Goal: Task Accomplishment & Management: Use online tool/utility

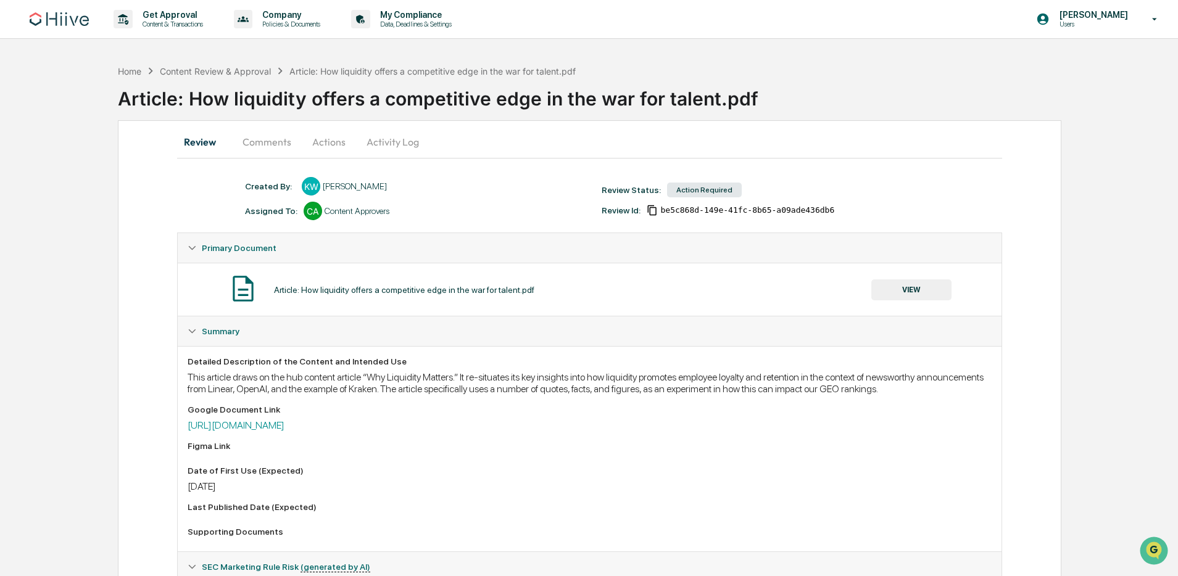
click at [322, 147] on button "Actions" at bounding box center [329, 142] width 56 height 30
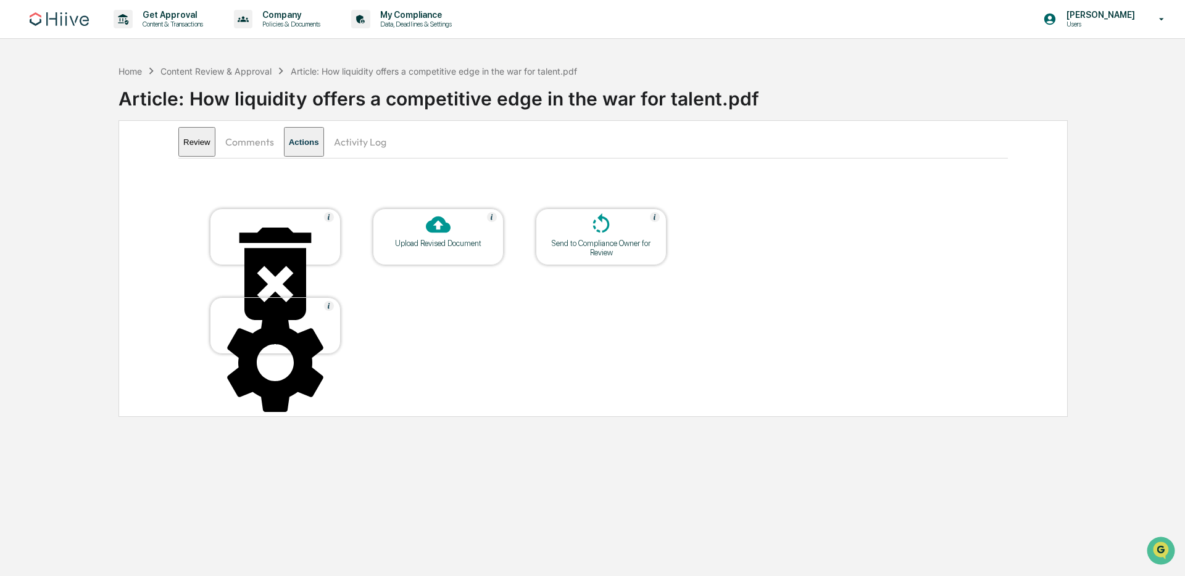
click at [413, 217] on div at bounding box center [437, 225] width 123 height 27
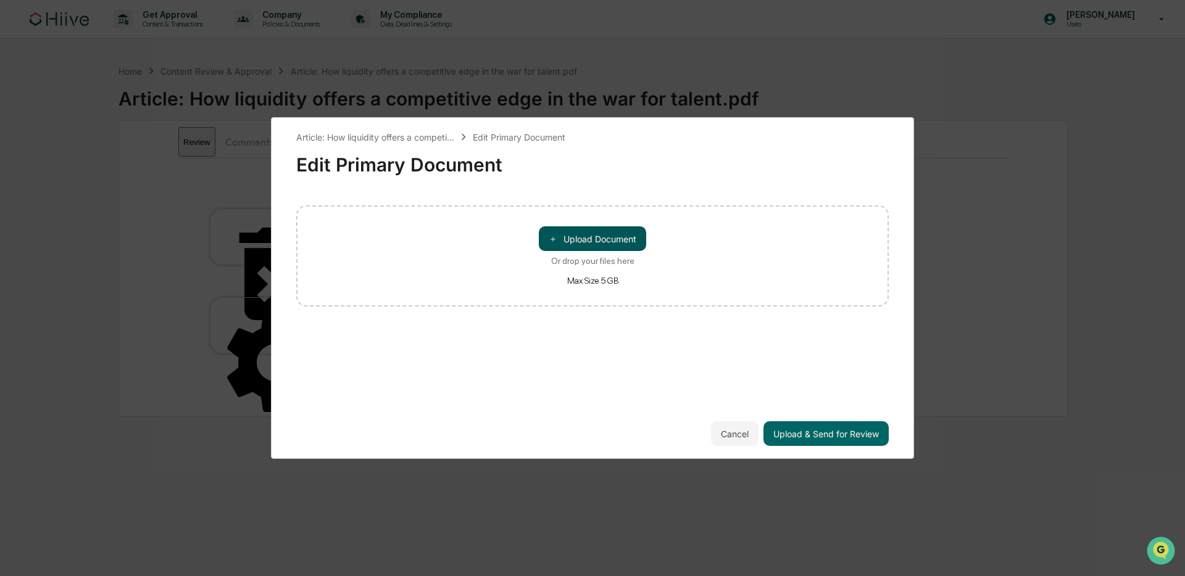
click at [587, 243] on button "＋ Upload Document" at bounding box center [592, 238] width 107 height 25
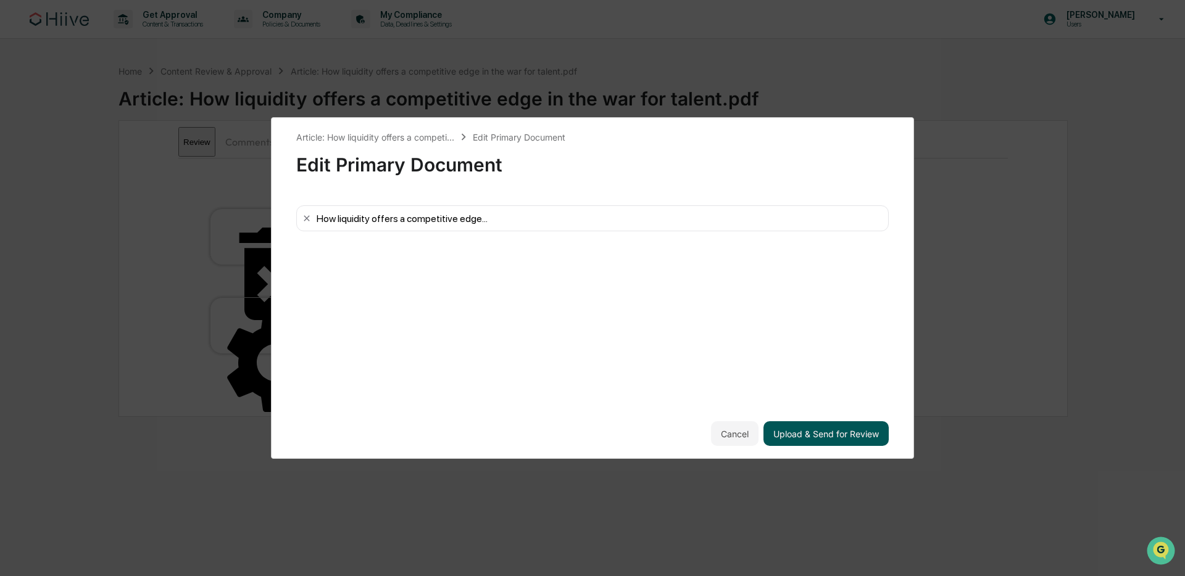
click at [815, 432] on button "Upload & Send for Review" at bounding box center [825, 433] width 125 height 25
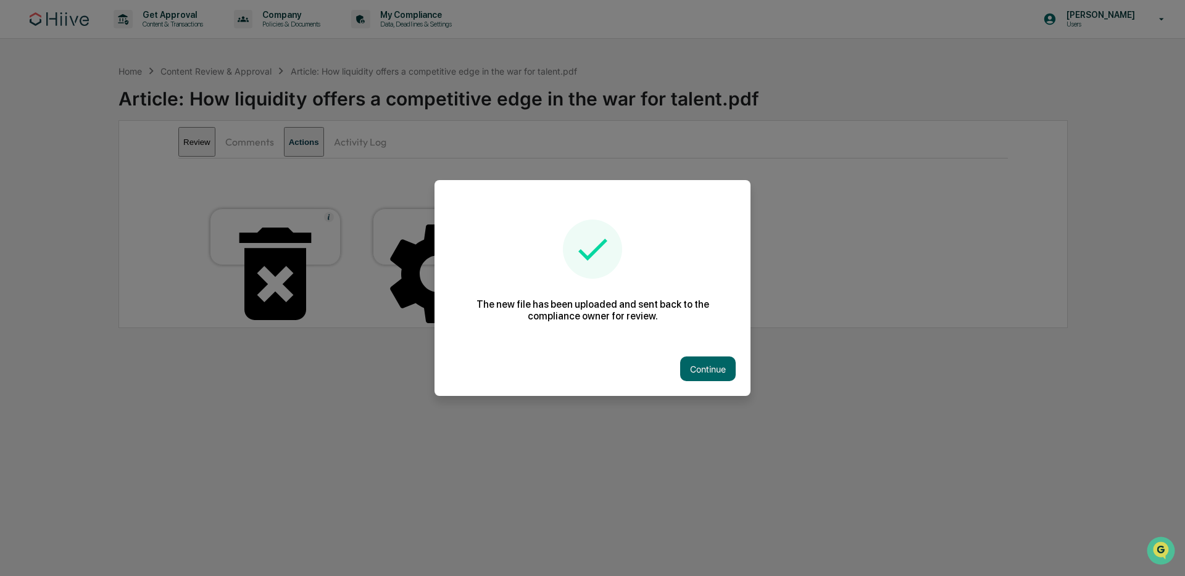
click at [719, 370] on button "Continue" at bounding box center [708, 369] width 56 height 25
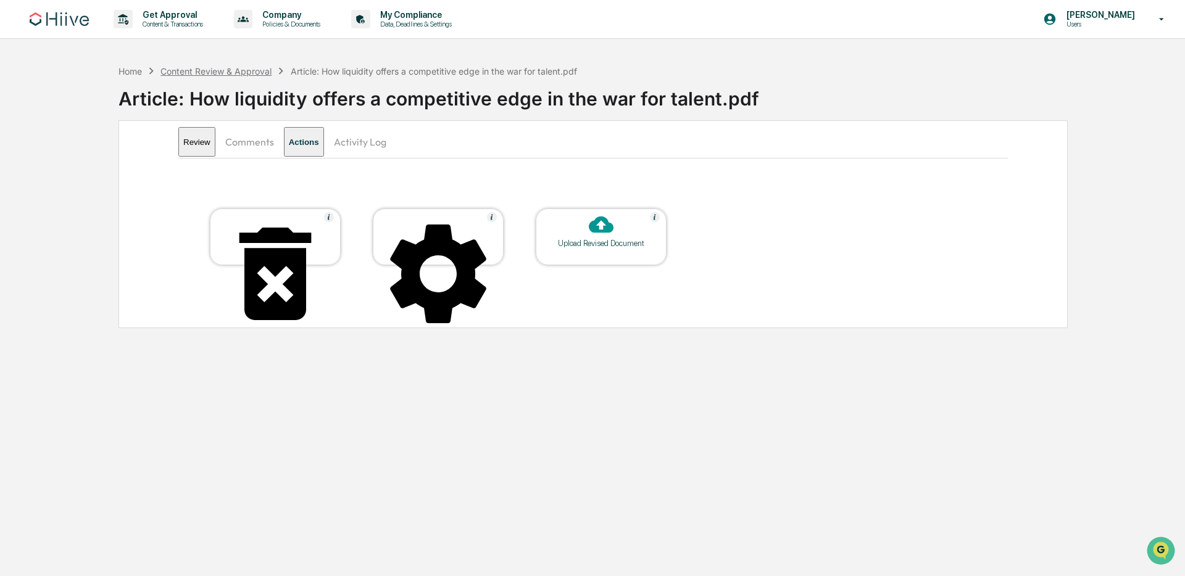
click at [248, 73] on div "Content Review & Approval" at bounding box center [215, 71] width 111 height 10
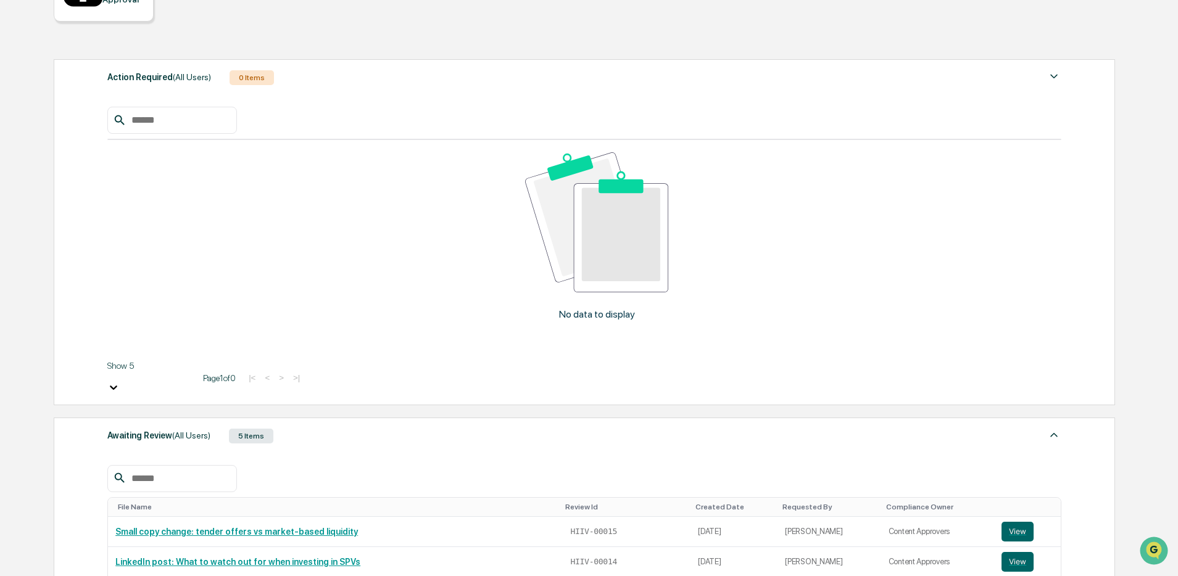
scroll to position [184, 0]
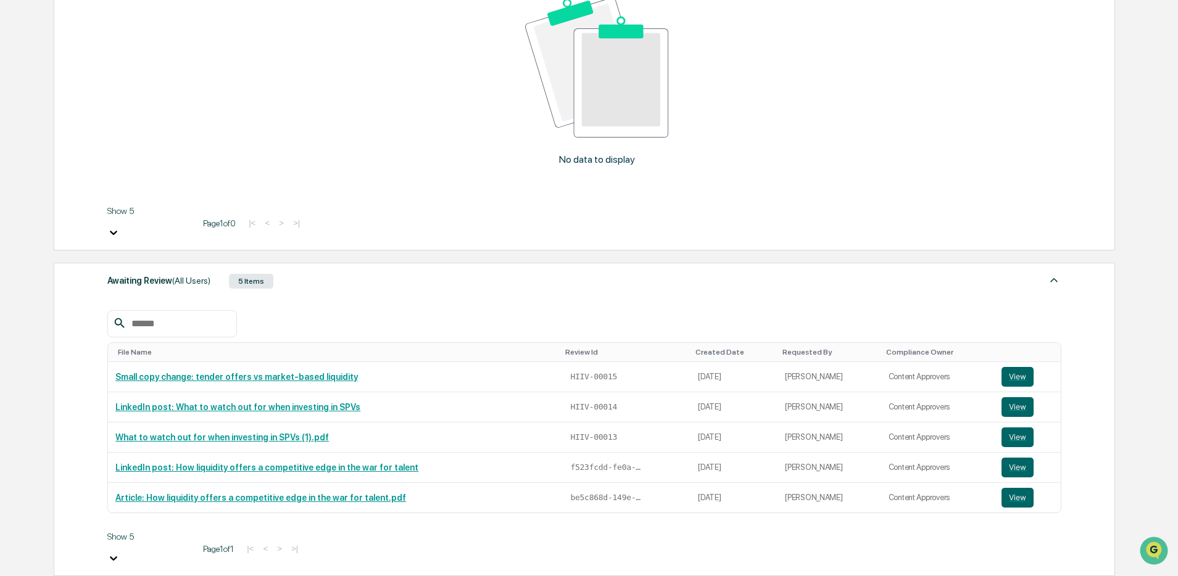
scroll to position [334, 0]
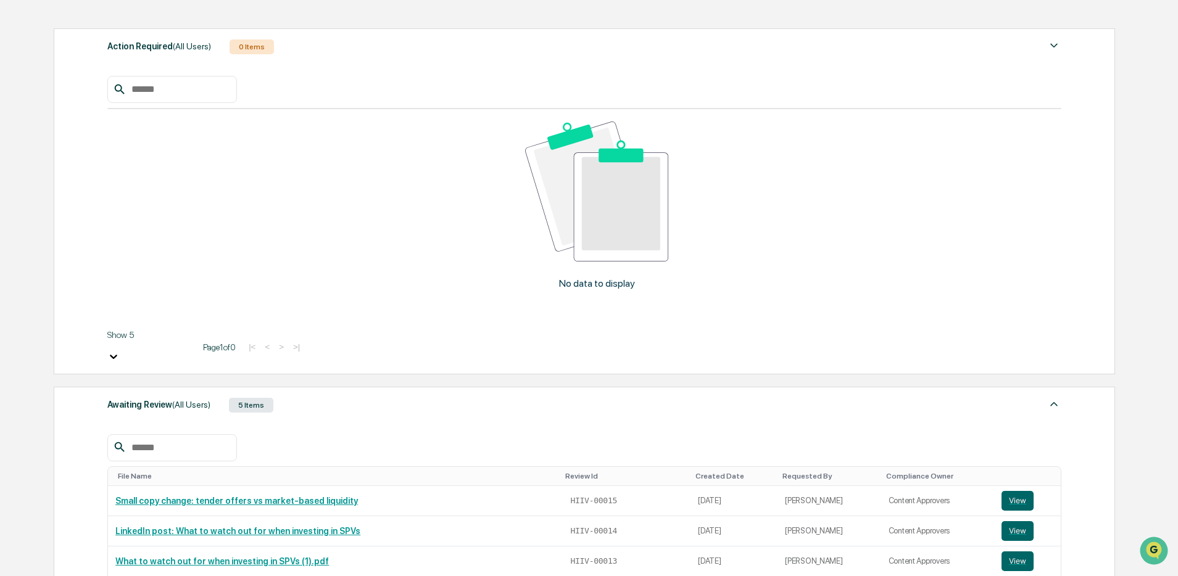
click at [443, 370] on div "Action Required (All Users) 0 Items No data to display Show 5 Page 1 of 0 |< < …" at bounding box center [584, 565] width 1060 height 1087
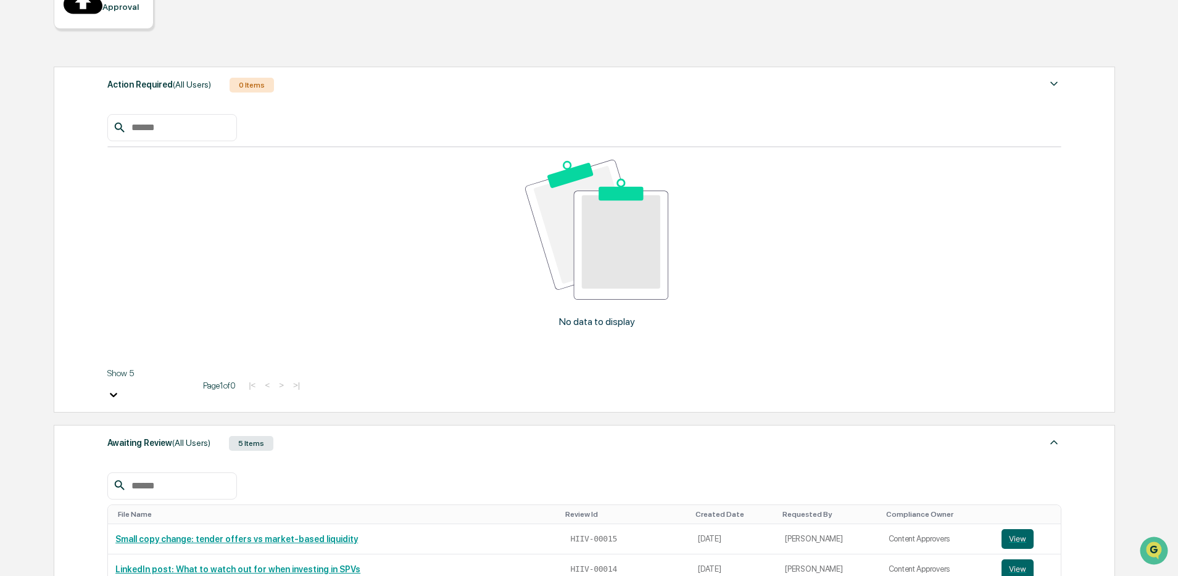
scroll to position [34, 0]
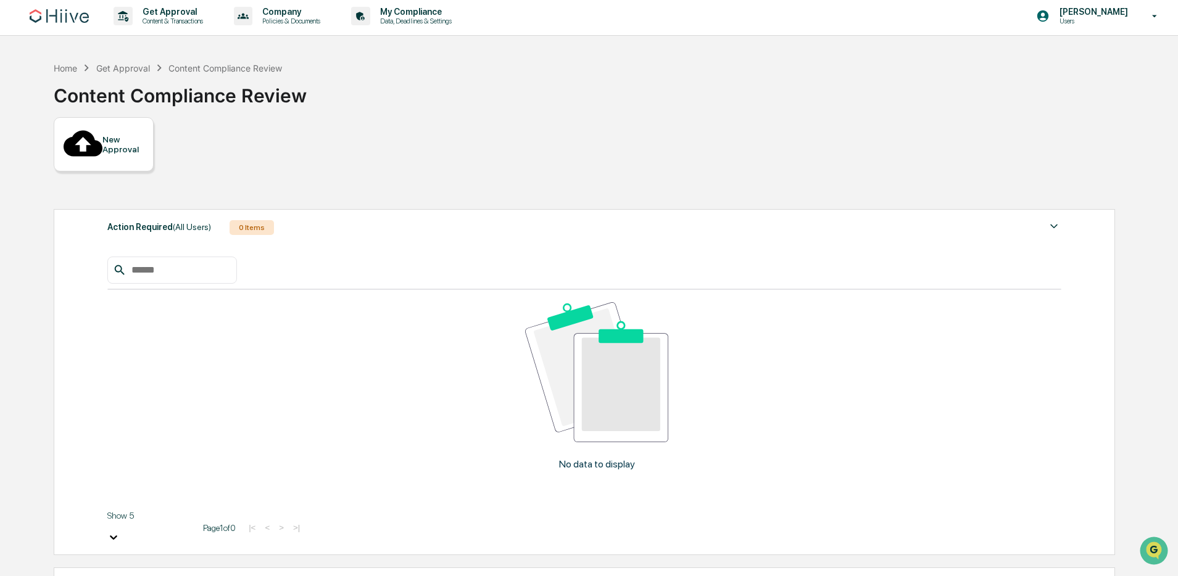
scroll to position [0, 0]
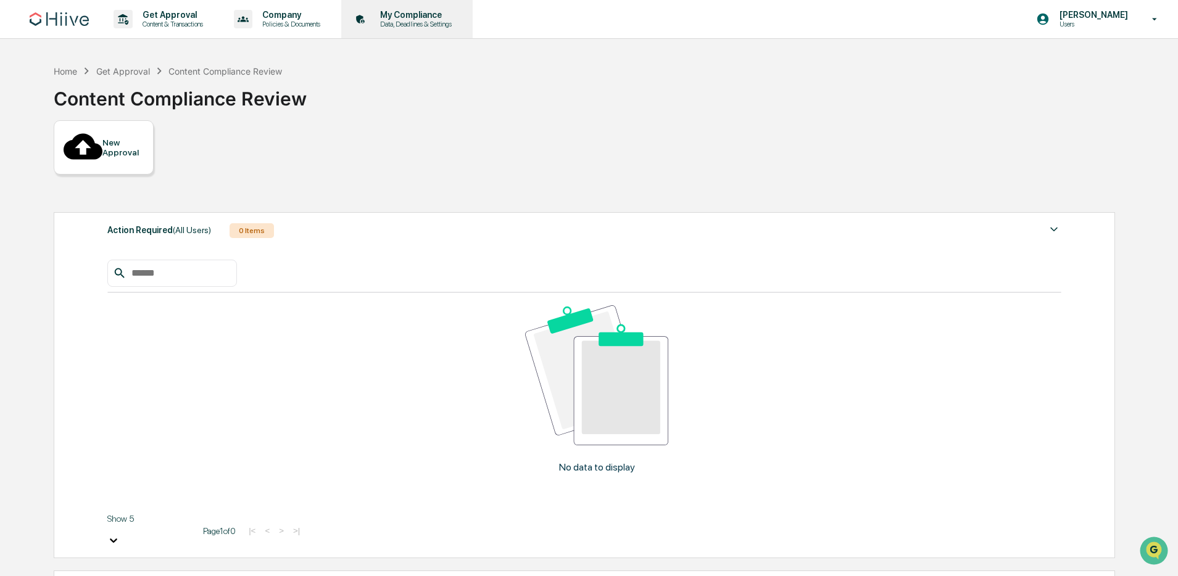
click at [456, 23] on p "Data, Deadlines & Settings" at bounding box center [414, 24] width 88 height 9
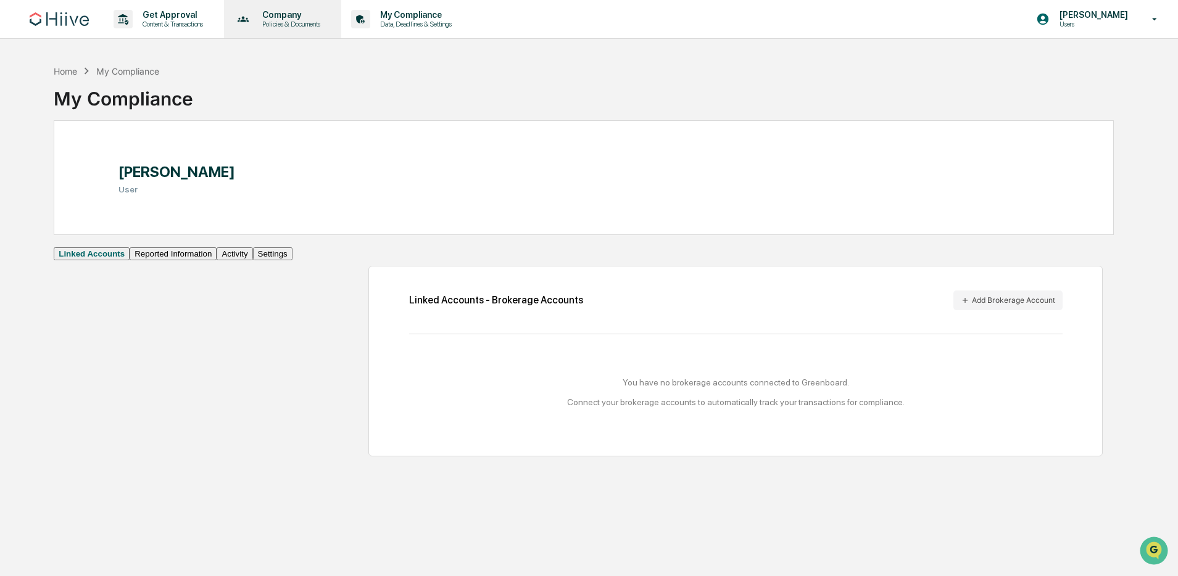
click at [323, 19] on p "Company" at bounding box center [289, 15] width 74 height 10
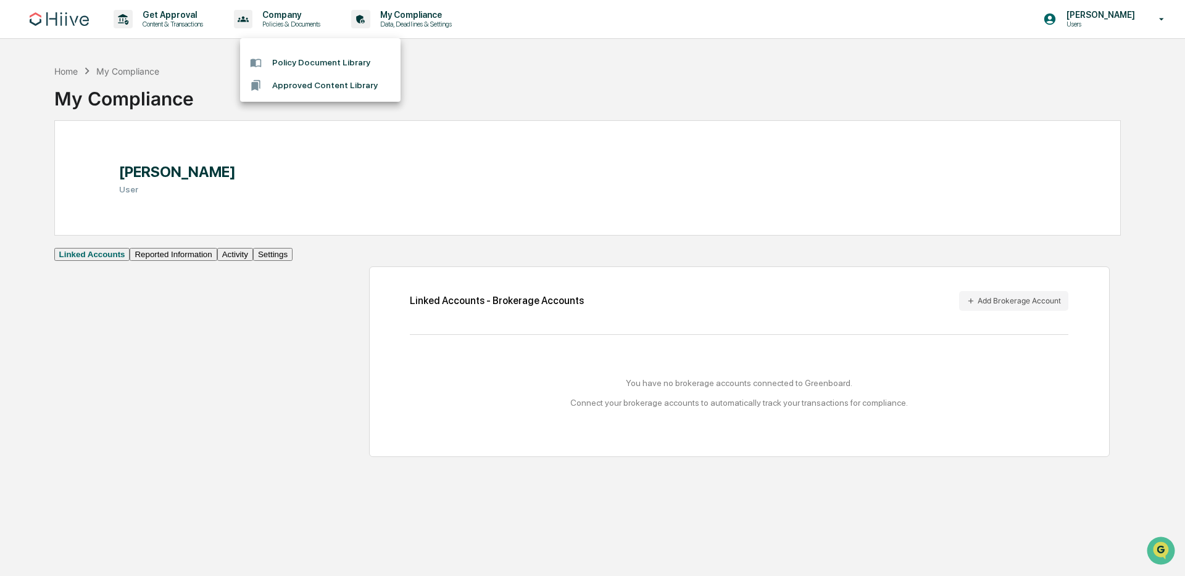
drag, startPoint x: 197, startPoint y: 27, endPoint x: 174, endPoint y: 30, distance: 23.6
click at [197, 27] on div at bounding box center [592, 288] width 1185 height 576
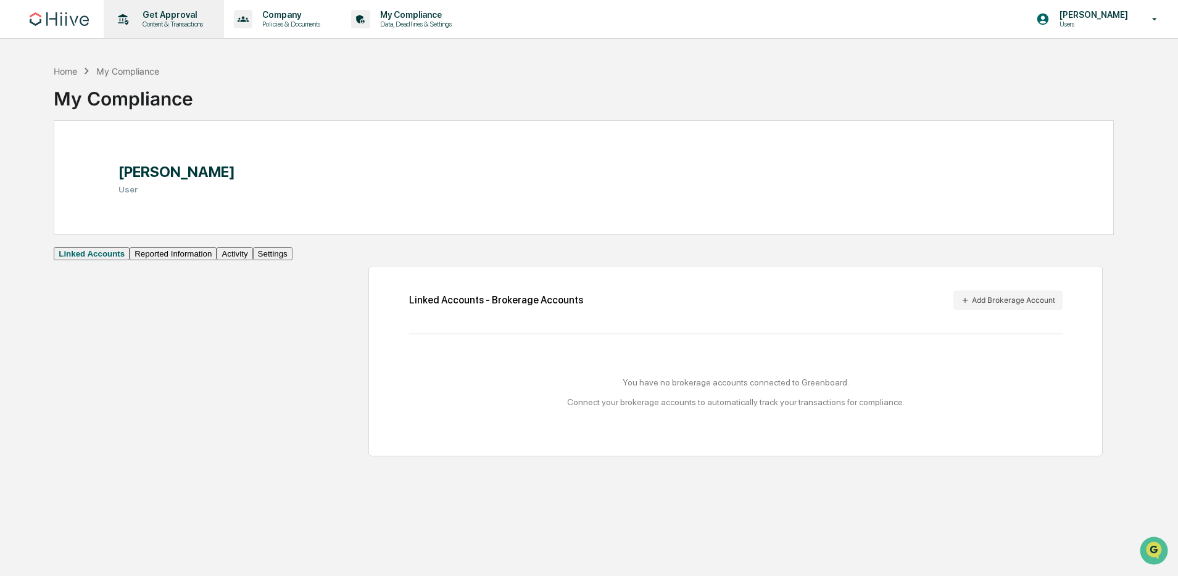
click at [170, 16] on p "Get Approval" at bounding box center [171, 15] width 77 height 10
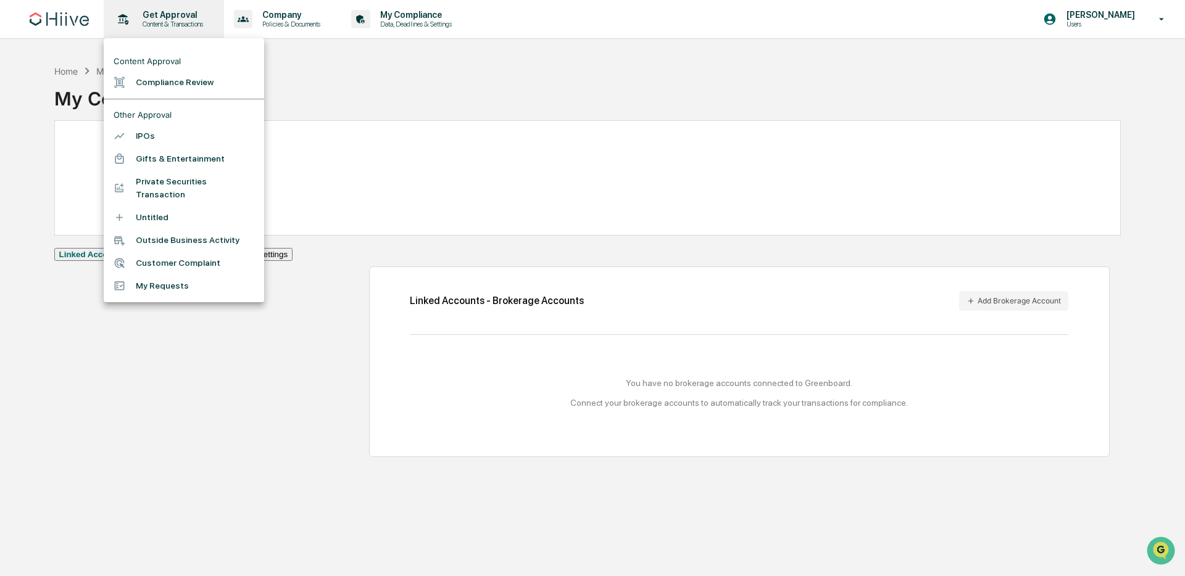
click at [170, 16] on div at bounding box center [592, 288] width 1185 height 576
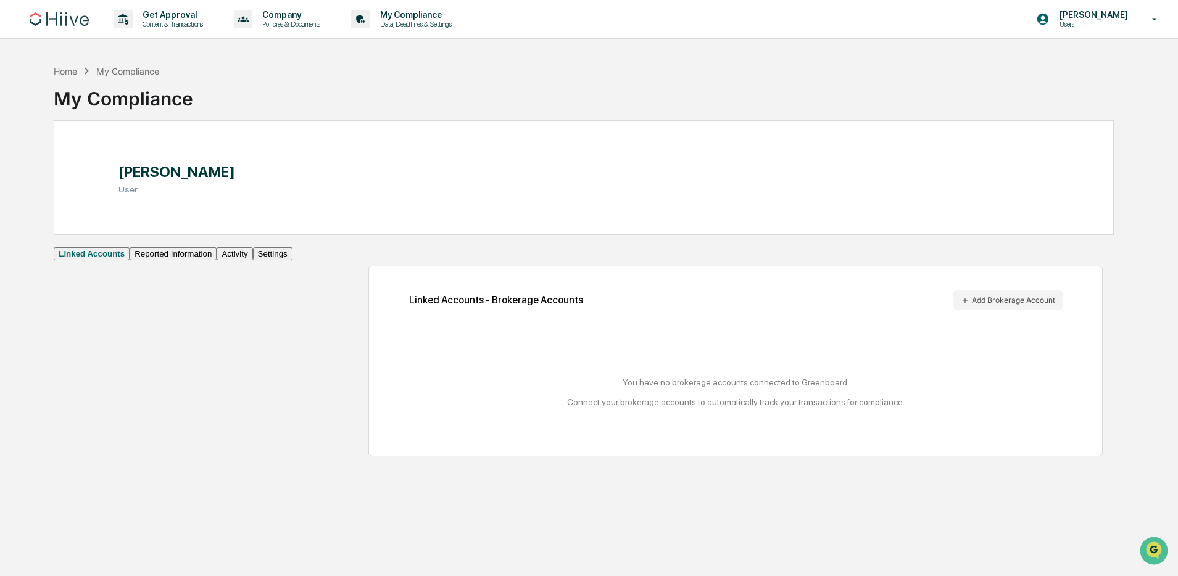
click at [98, 22] on link at bounding box center [67, 19] width 74 height 38
